Goal: Information Seeking & Learning: Learn about a topic

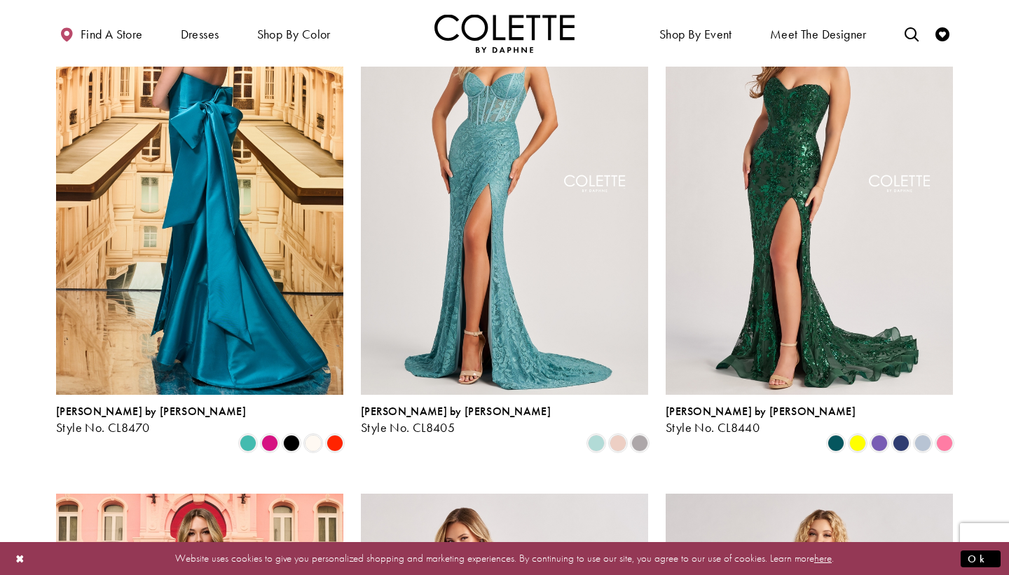
scroll to position [205, 0]
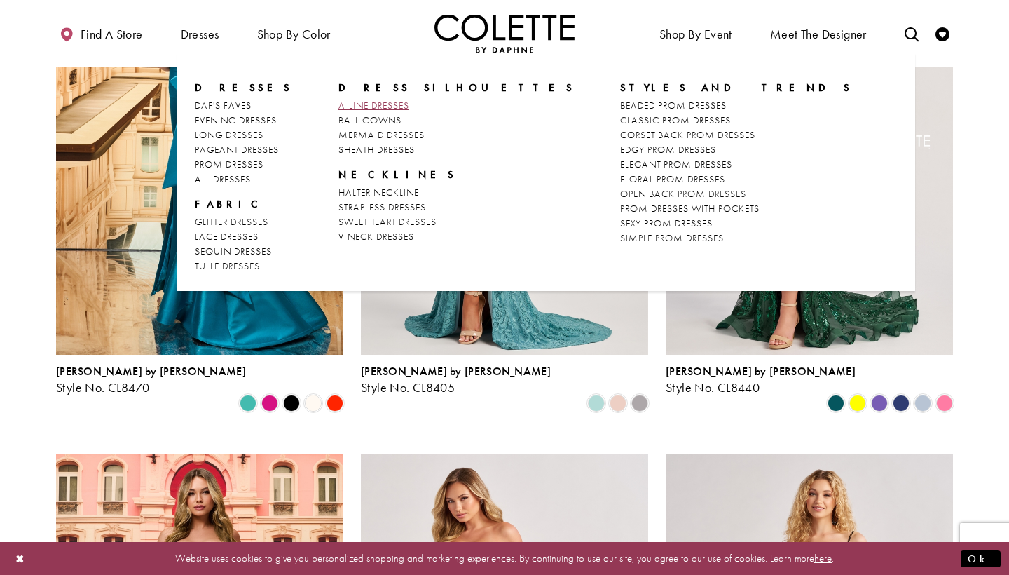
click at [345, 103] on span "A-LINE DRESSES" at bounding box center [374, 105] width 71 height 13
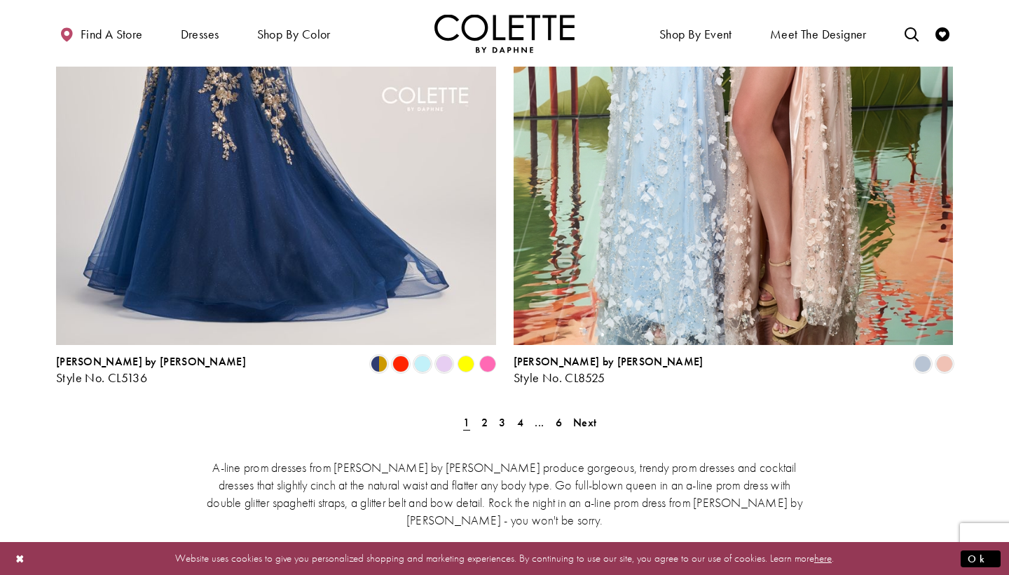
scroll to position [2537, 0]
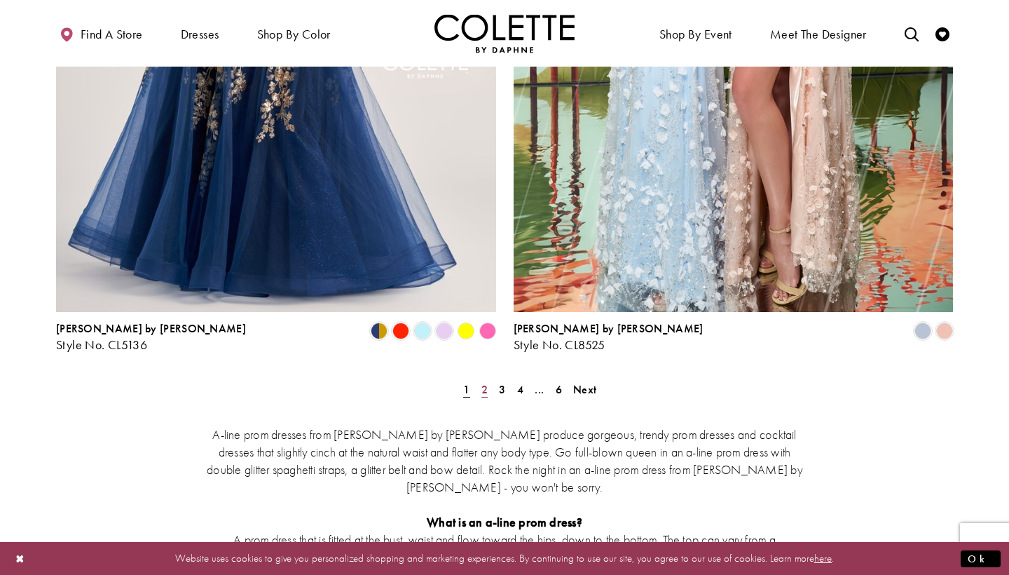
click at [483, 382] on span "2" at bounding box center [484, 389] width 6 height 15
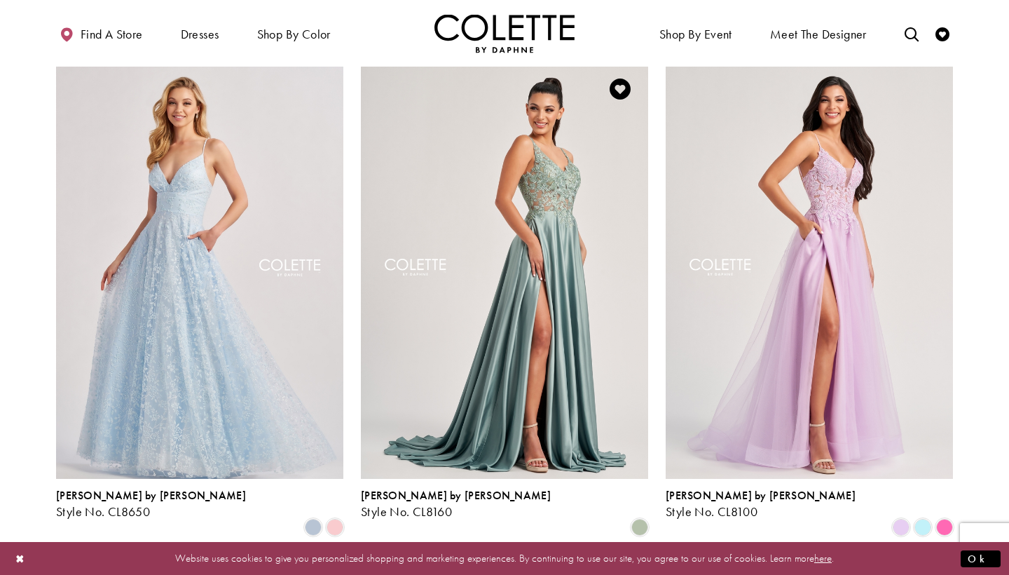
scroll to position [1630, 0]
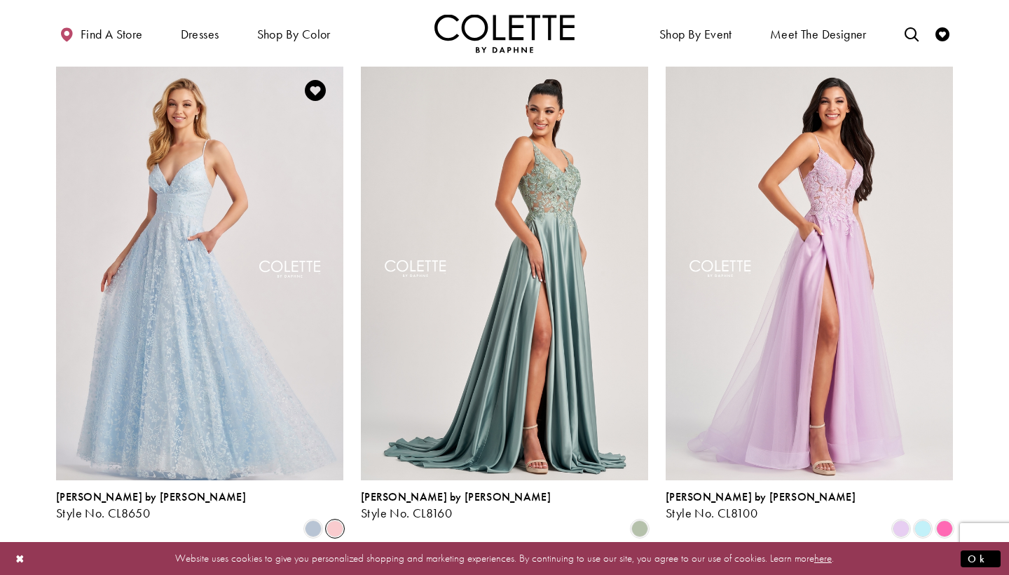
click at [336, 520] on span "Product List" at bounding box center [335, 528] width 17 height 17
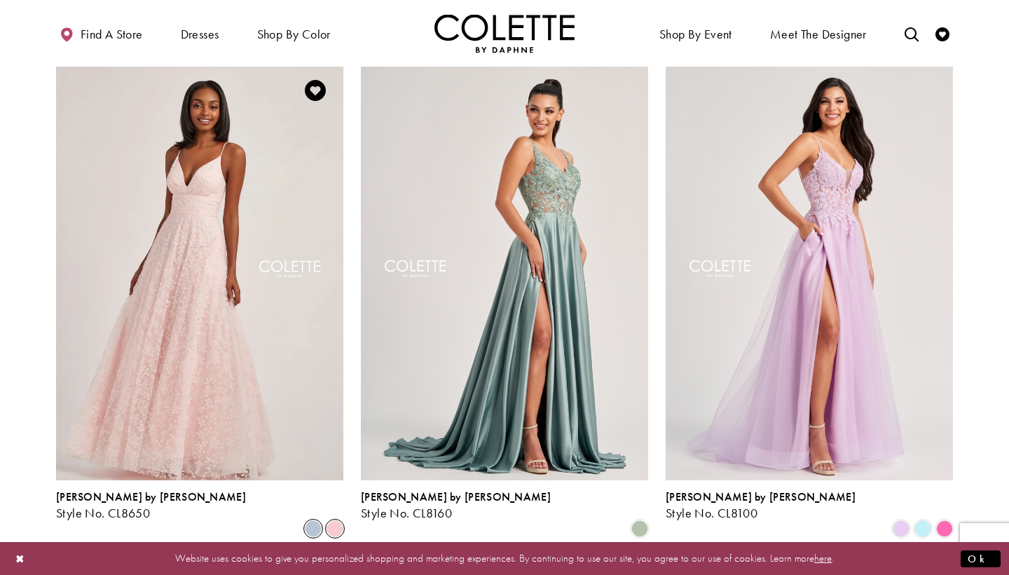
click at [314, 520] on span "Product List" at bounding box center [313, 528] width 17 height 17
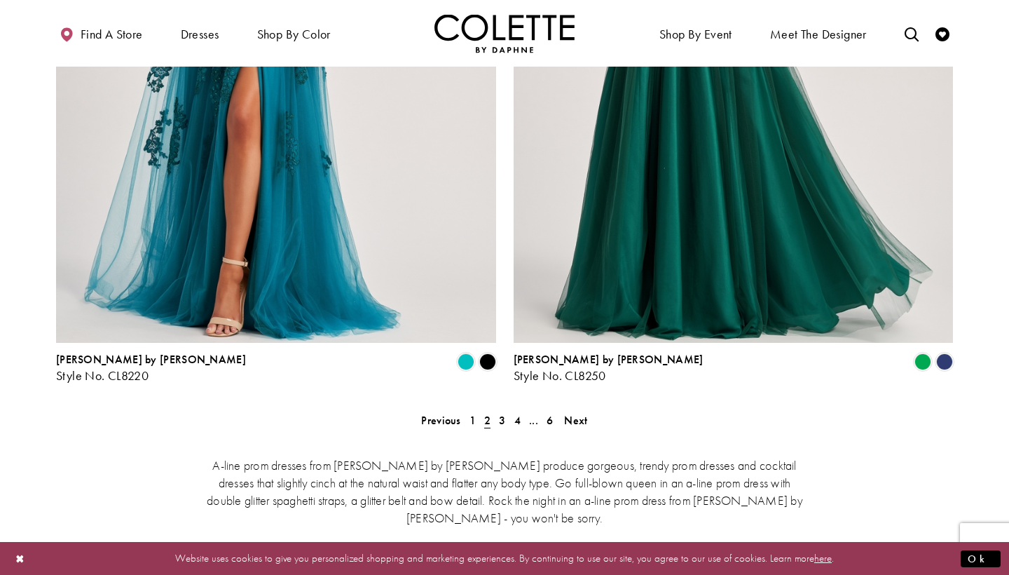
scroll to position [2527, 0]
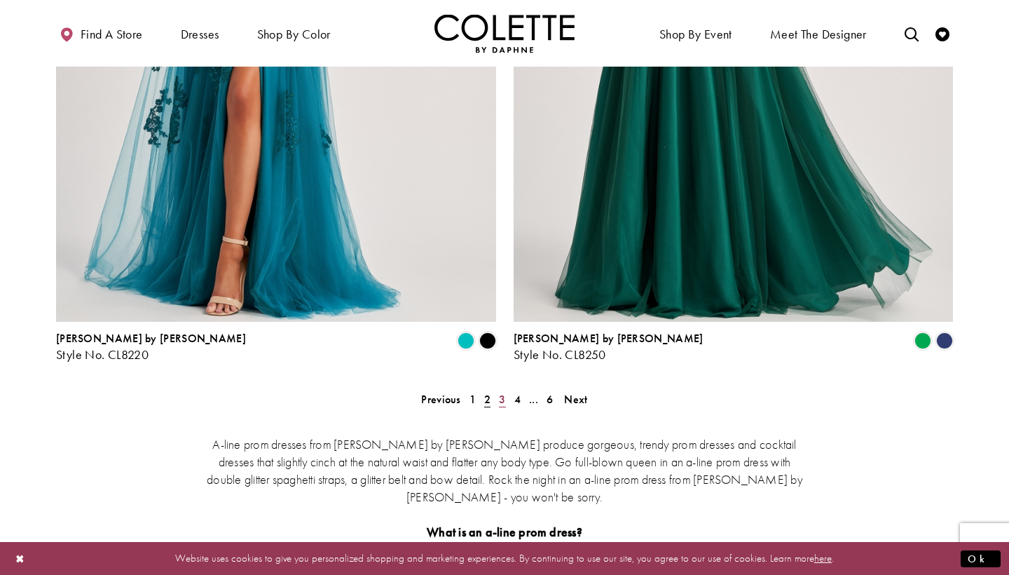
click at [502, 392] on span "3" at bounding box center [502, 399] width 6 height 15
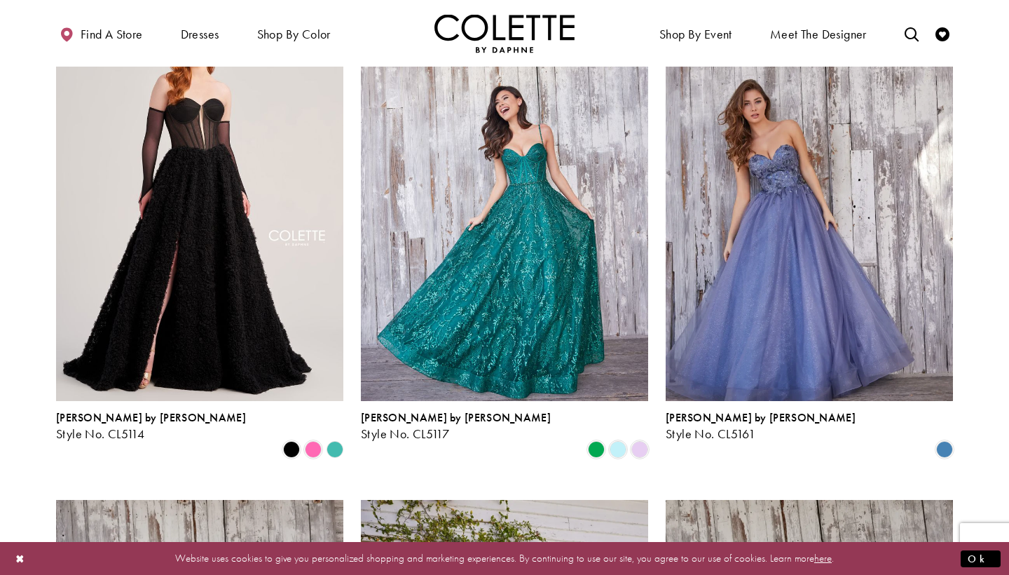
scroll to position [1202, 0]
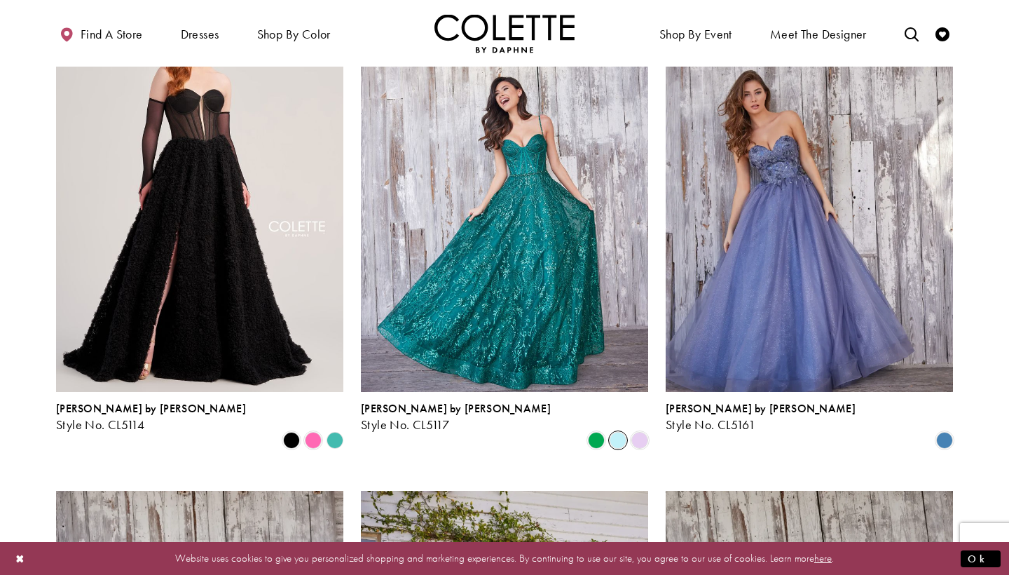
click at [621, 432] on span "Product List" at bounding box center [618, 440] width 17 height 17
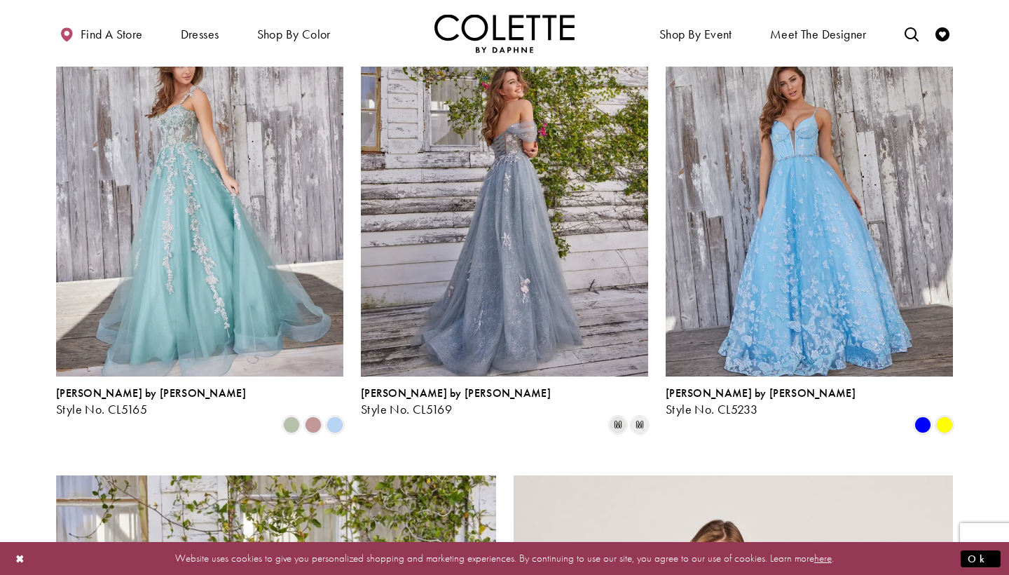
scroll to position [1669, 0]
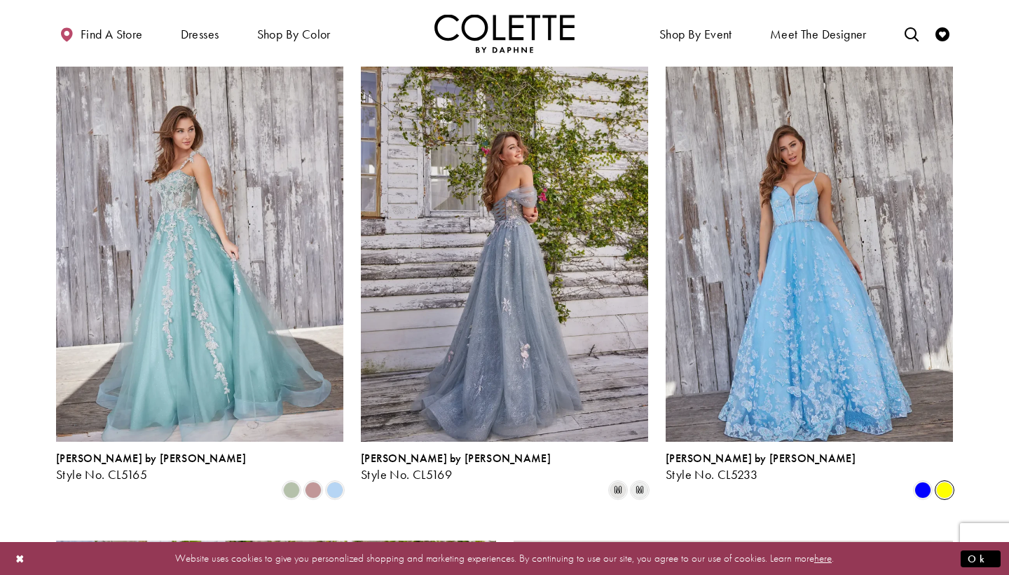
click at [952, 481] on span "Product List" at bounding box center [944, 489] width 17 height 17
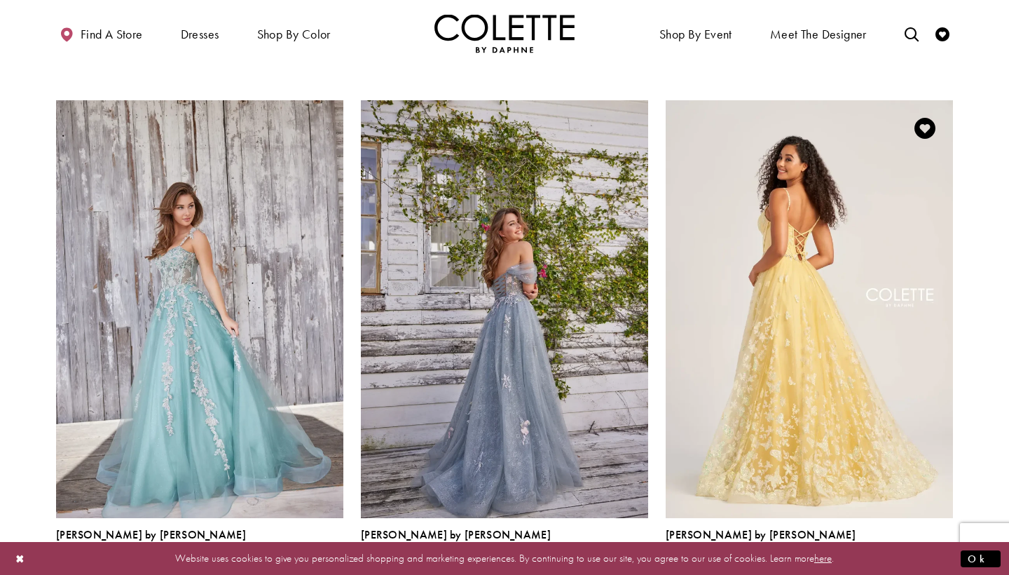
scroll to position [1590, 0]
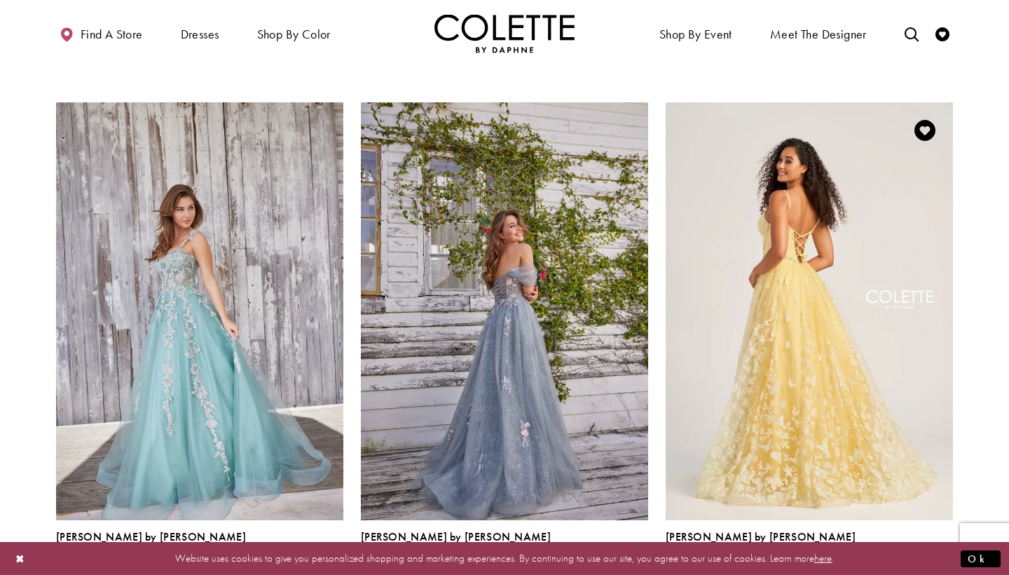
click at [791, 381] on img "Visit Colette by Daphne Style No. CL5233 Page" at bounding box center [809, 311] width 287 height 418
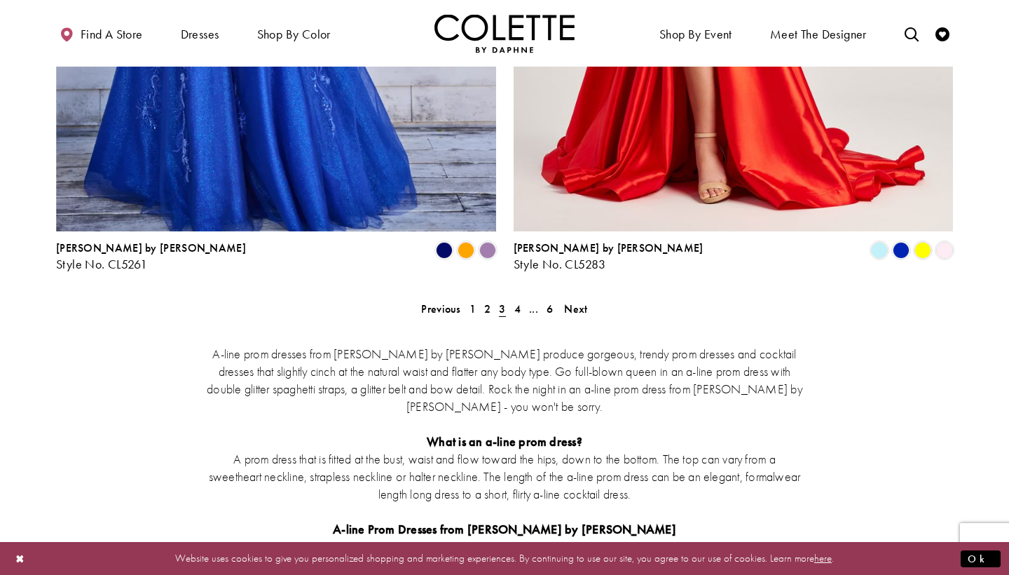
scroll to position [2613, 0]
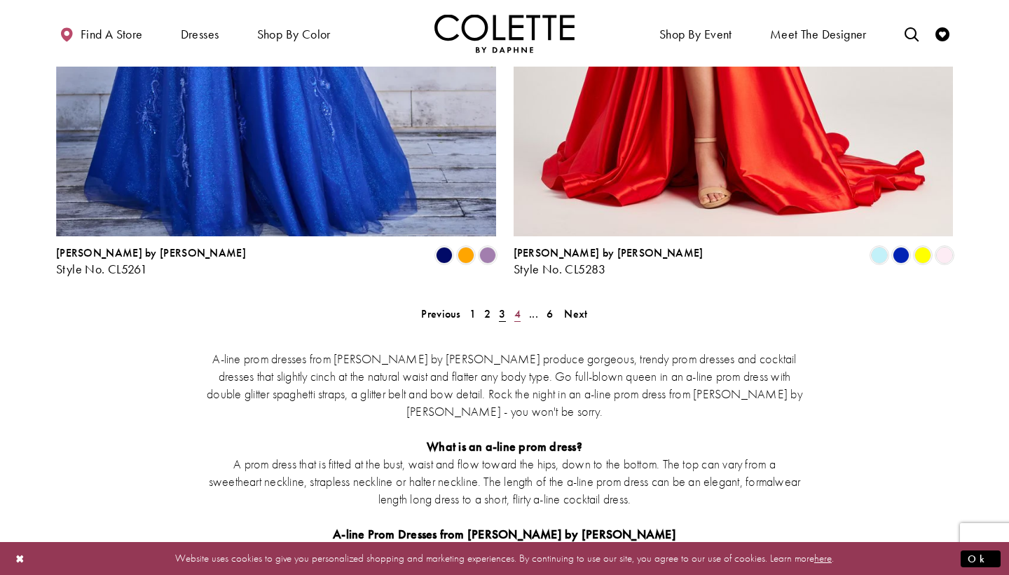
click at [516, 306] on span "4" at bounding box center [517, 313] width 6 height 15
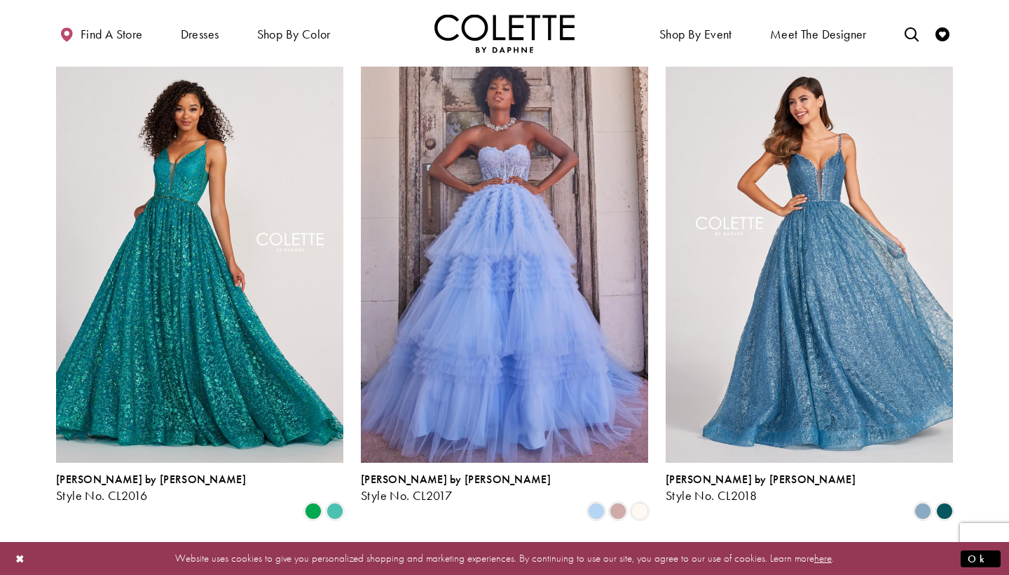
scroll to position [1099, 0]
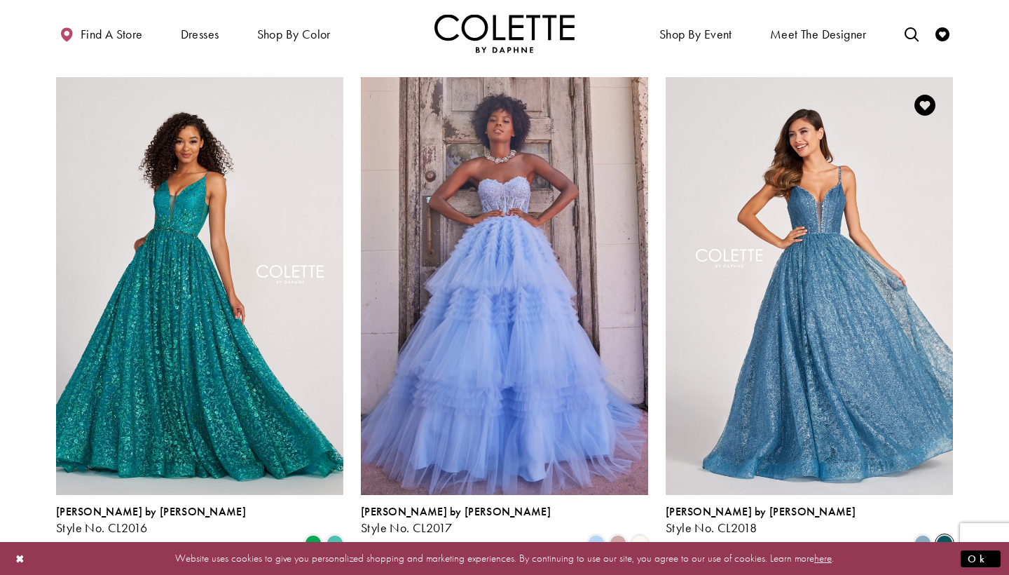
click at [946, 535] on span "Product List" at bounding box center [944, 543] width 17 height 17
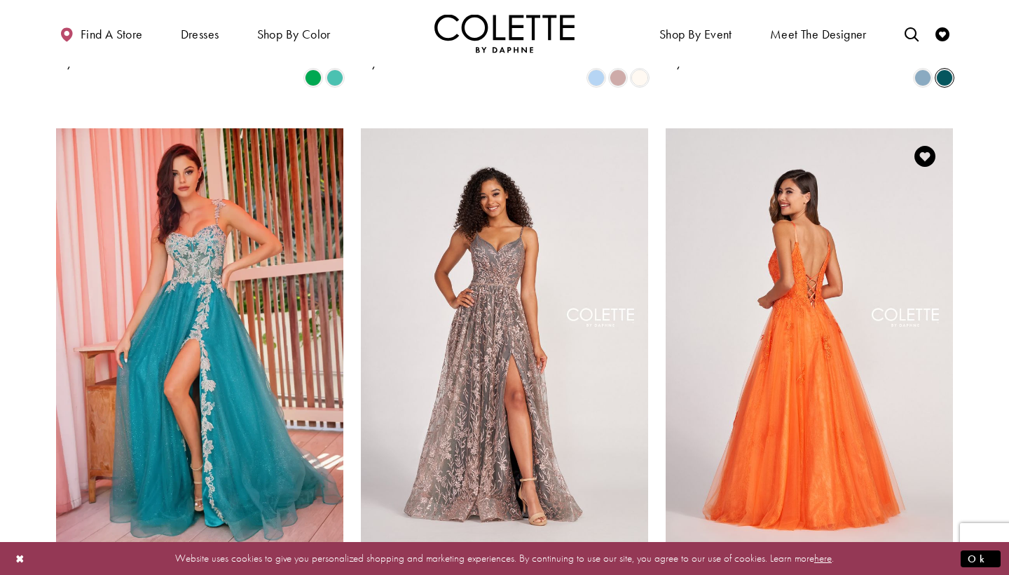
scroll to position [1565, 0]
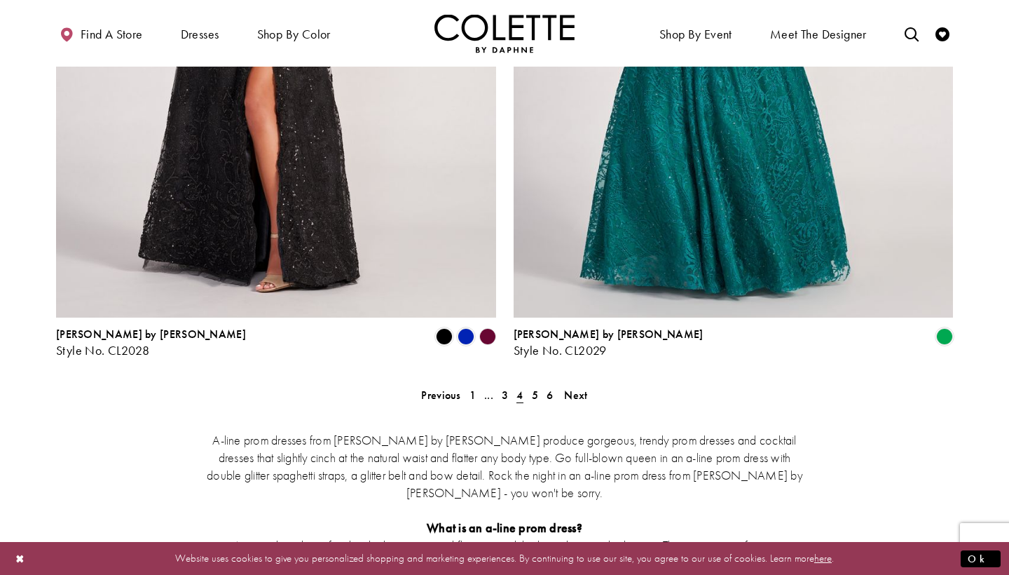
scroll to position [2548, 0]
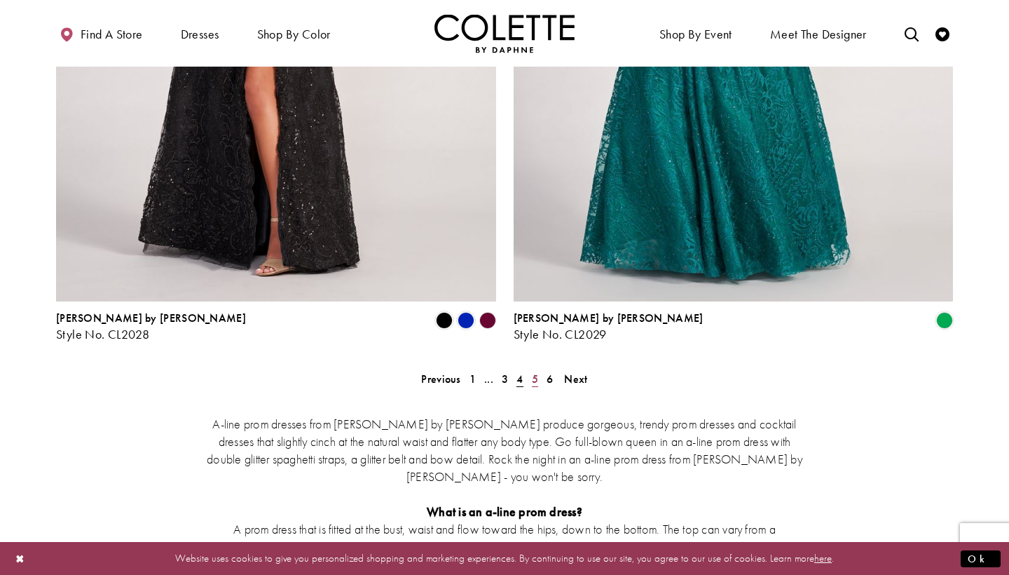
click at [534, 371] on span "5" at bounding box center [535, 378] width 6 height 15
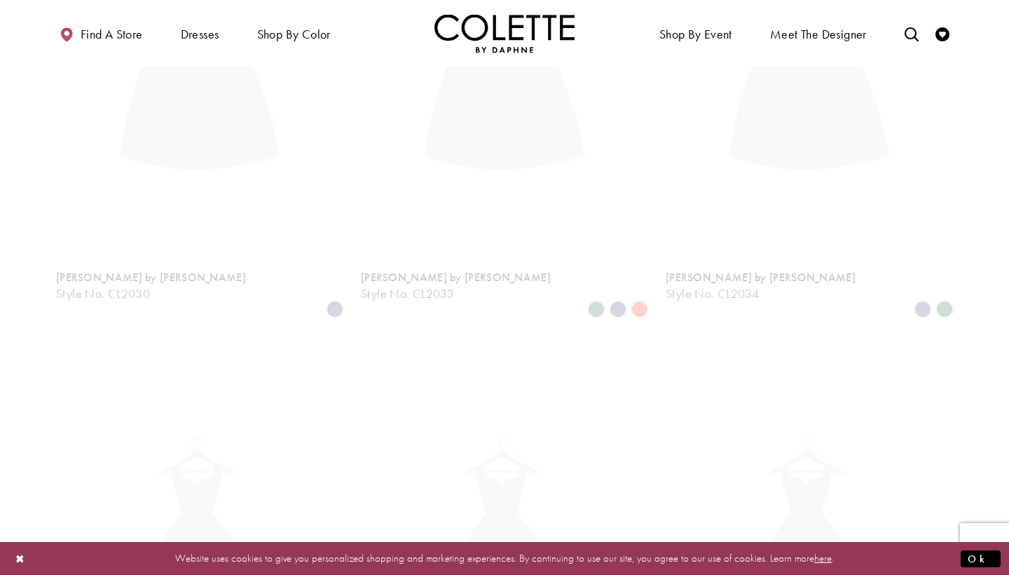
scroll to position [75, 0]
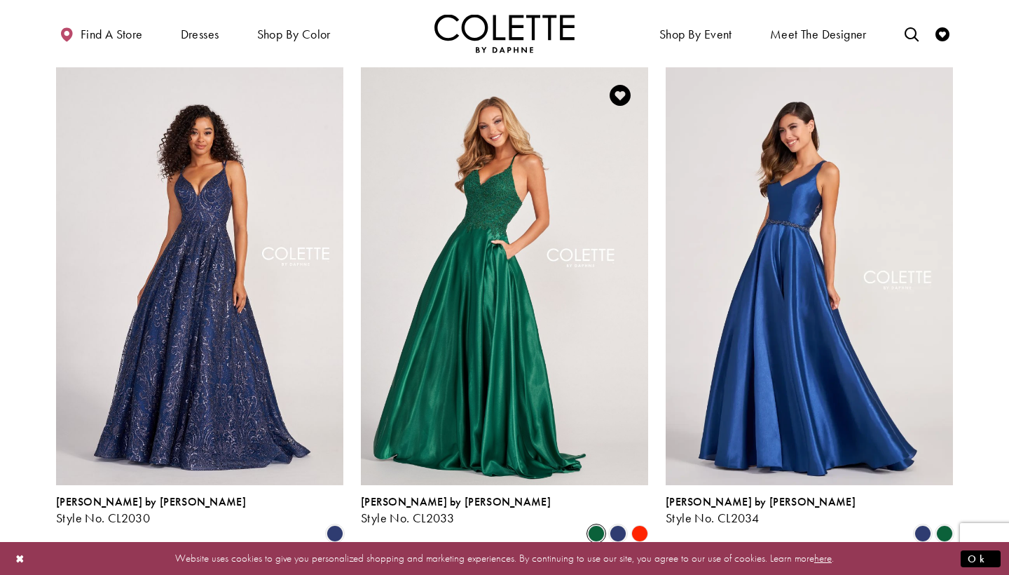
click at [594, 525] on span "Product List" at bounding box center [596, 533] width 17 height 17
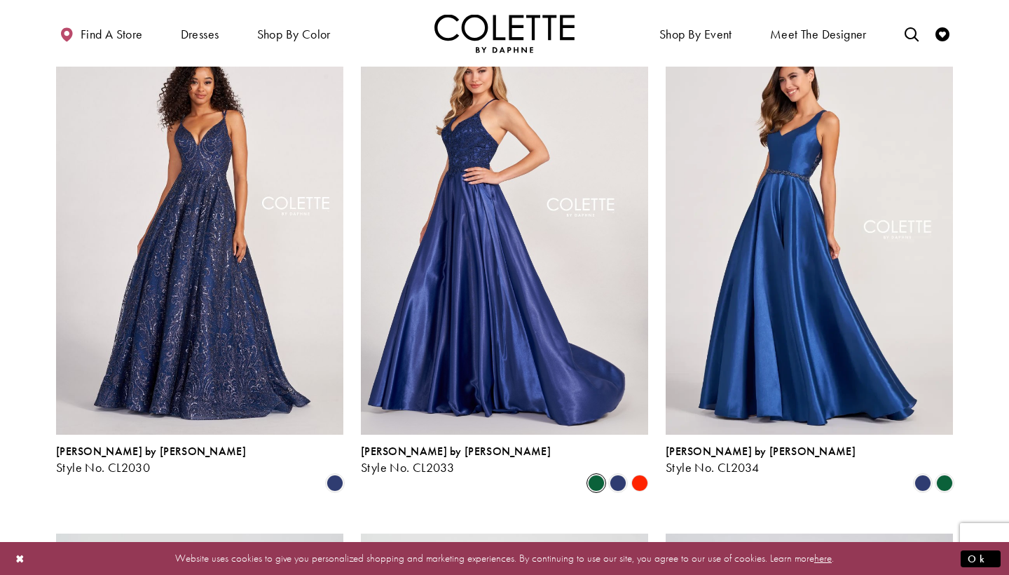
scroll to position [131, 0]
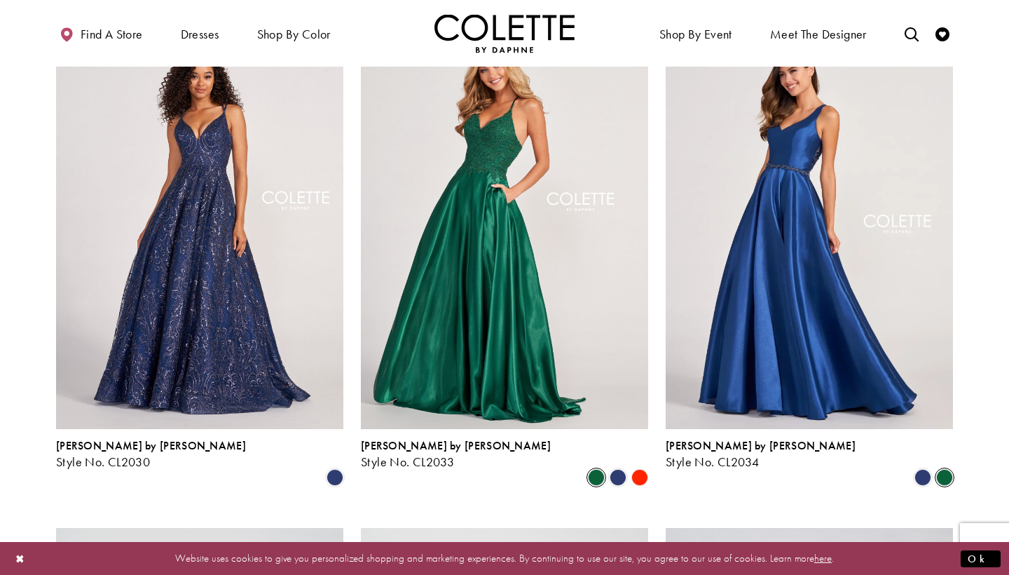
click at [941, 469] on span "Product List" at bounding box center [944, 477] width 17 height 17
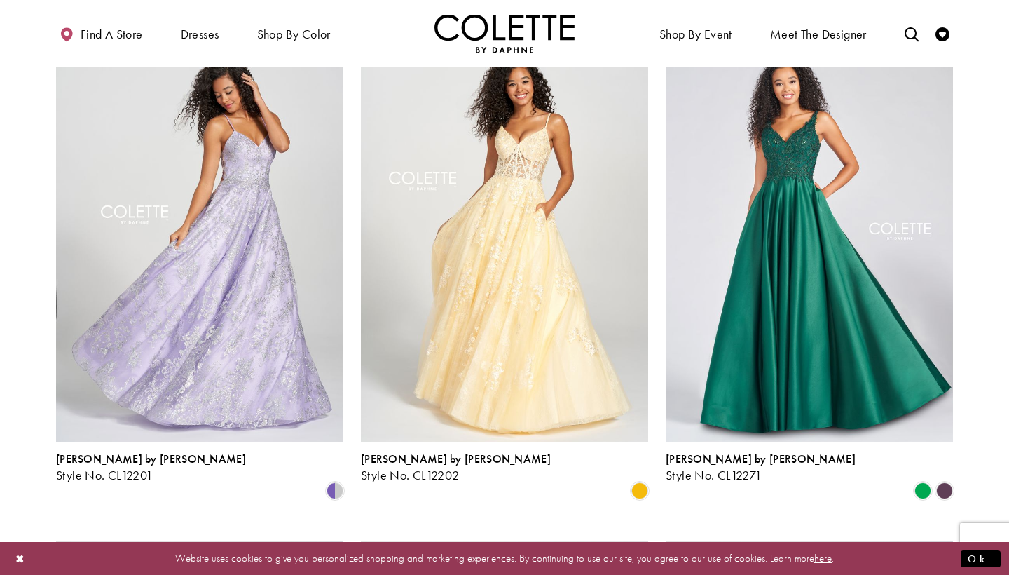
scroll to position [644, 0]
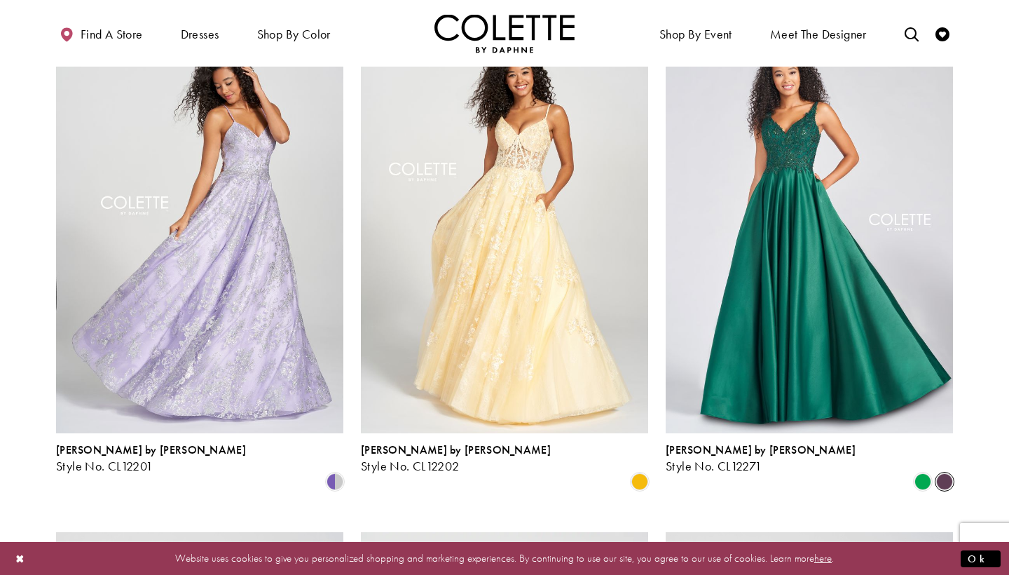
click at [946, 473] on span "Product List" at bounding box center [944, 481] width 17 height 17
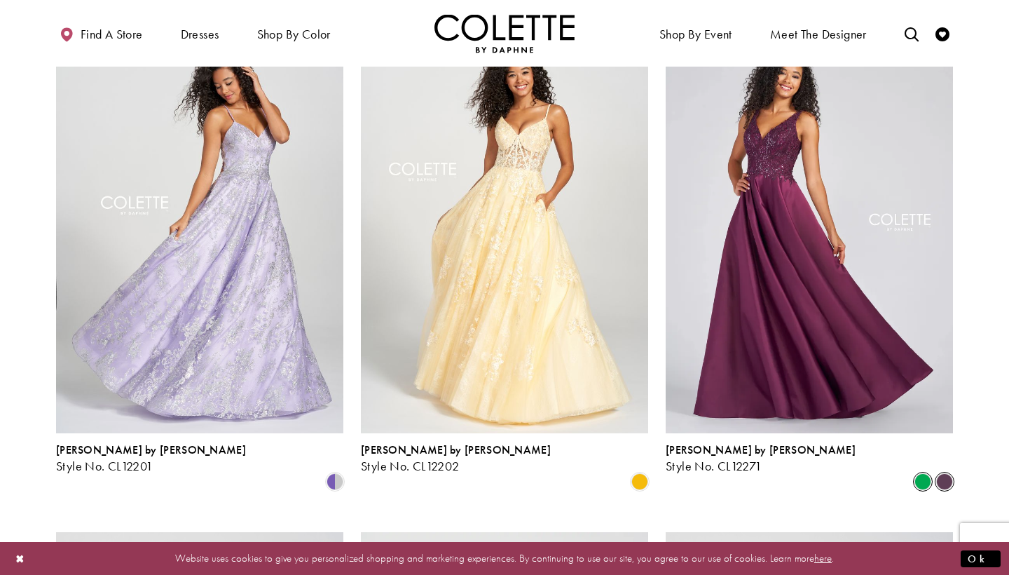
click at [918, 473] on span "Product List" at bounding box center [923, 481] width 17 height 17
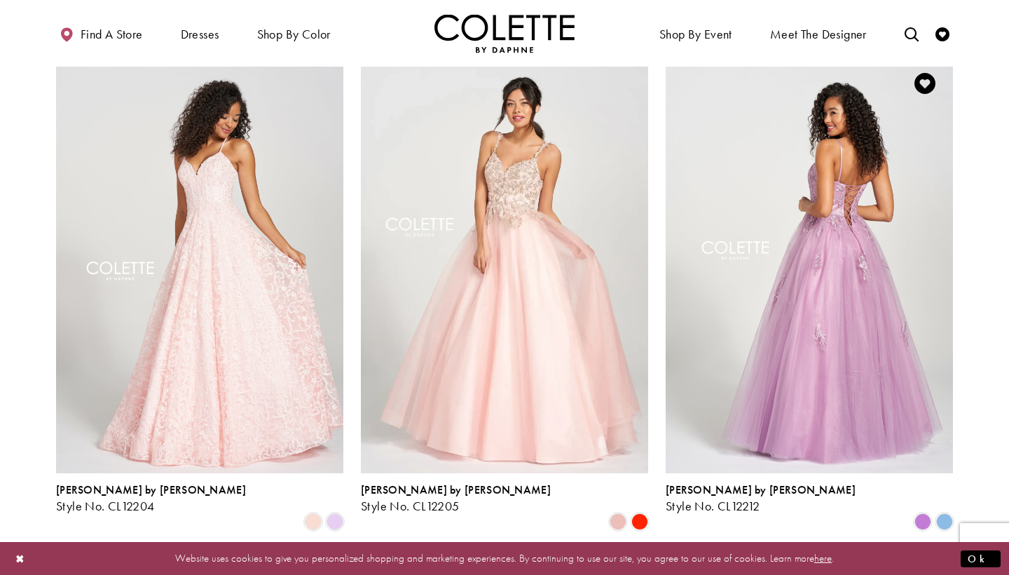
scroll to position [1123, 0]
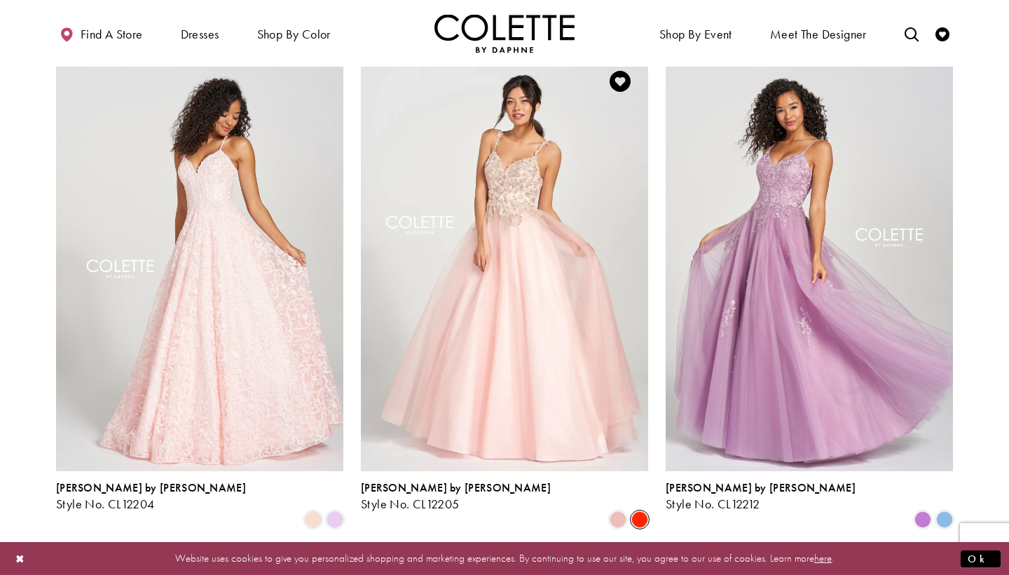
click at [640, 511] on span "Product List" at bounding box center [639, 519] width 17 height 17
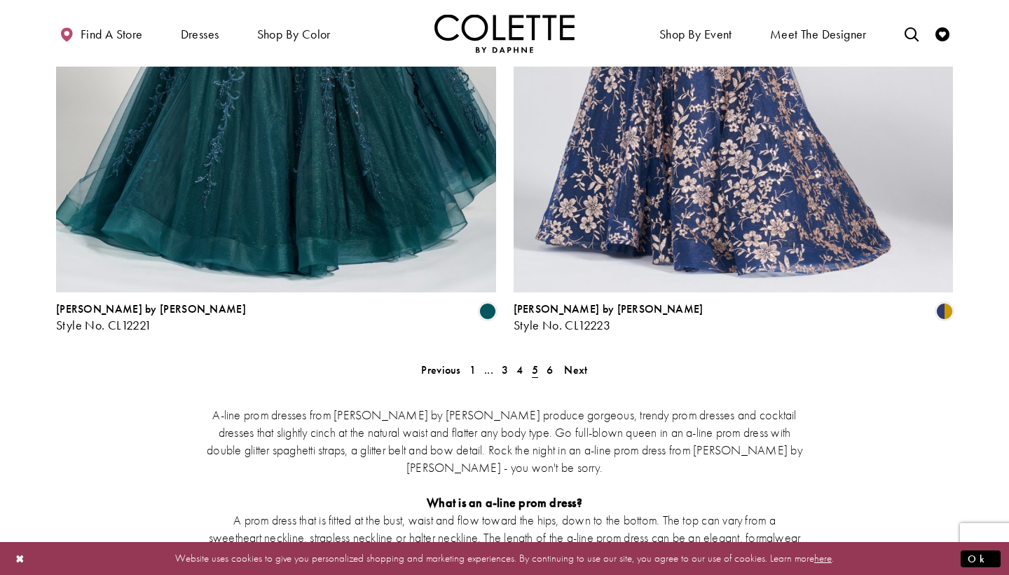
scroll to position [2558, 0]
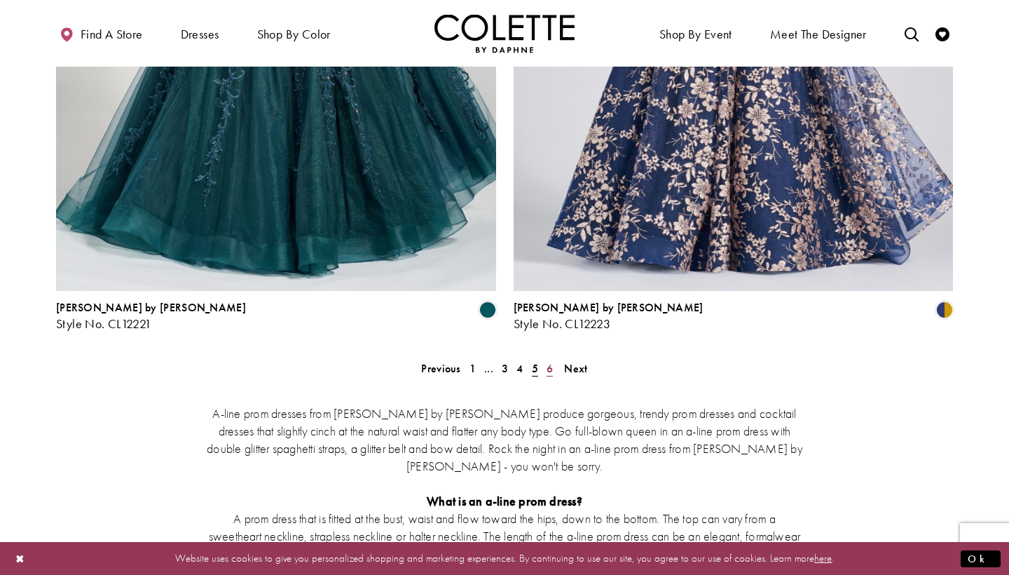
click at [542, 358] on link "6" at bounding box center [549, 368] width 15 height 20
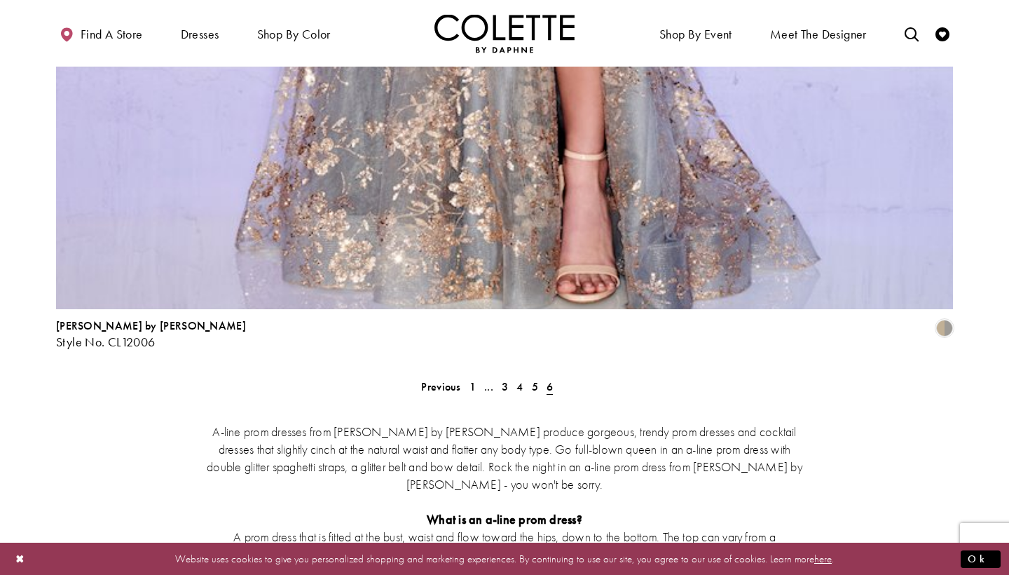
scroll to position [1917, 0]
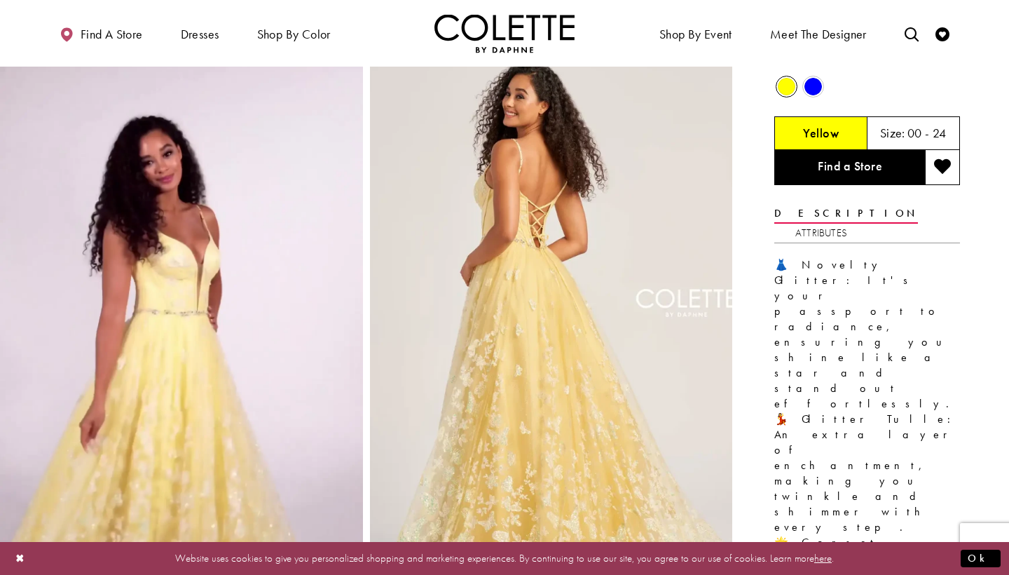
scroll to position [57, 0]
